Goal: Task Accomplishment & Management: Manage account settings

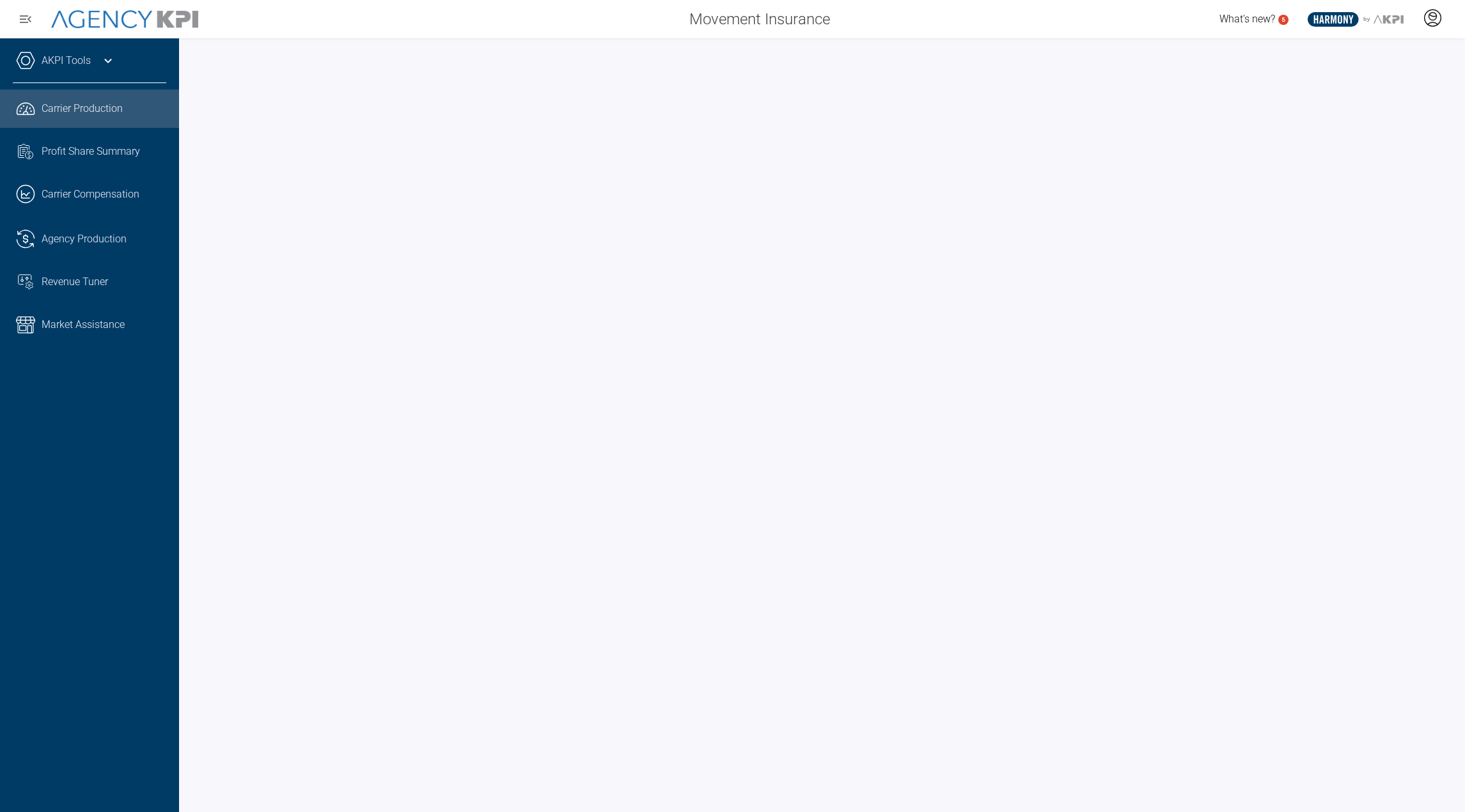
click at [1429, 33] on div at bounding box center [1433, 19] width 32 height 29
click at [1383, 87] on li "Log Out" at bounding box center [1382, 90] width 138 height 27
